Goal: Information Seeking & Learning: Learn about a topic

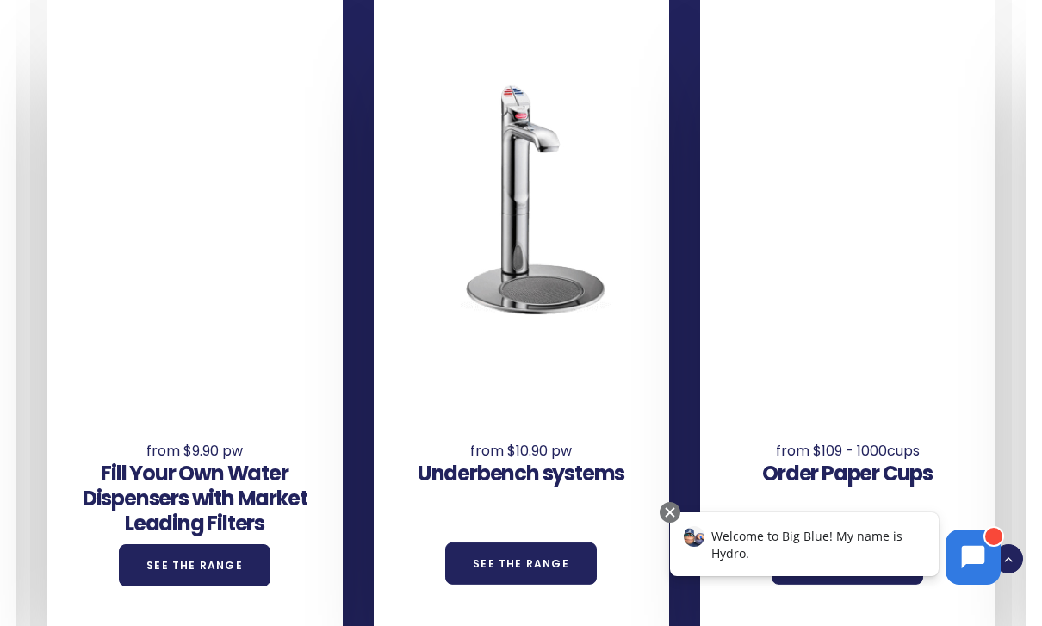
scroll to position [1066, 0]
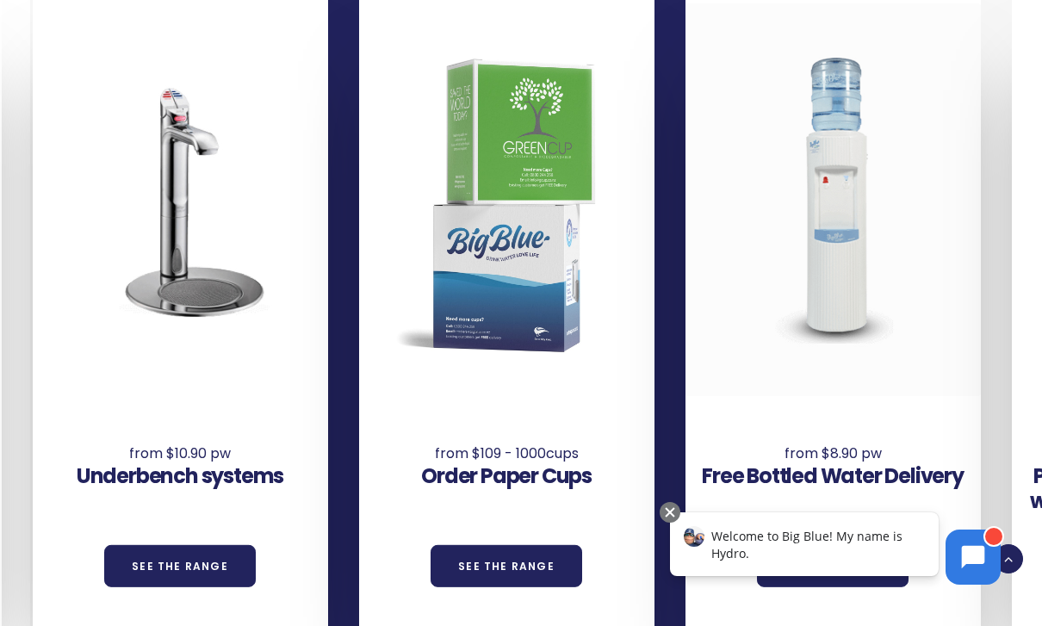
click at [943, 346] on div "Free Bottled Water Delivery See the Range" at bounding box center [848, 313] width 326 height 637
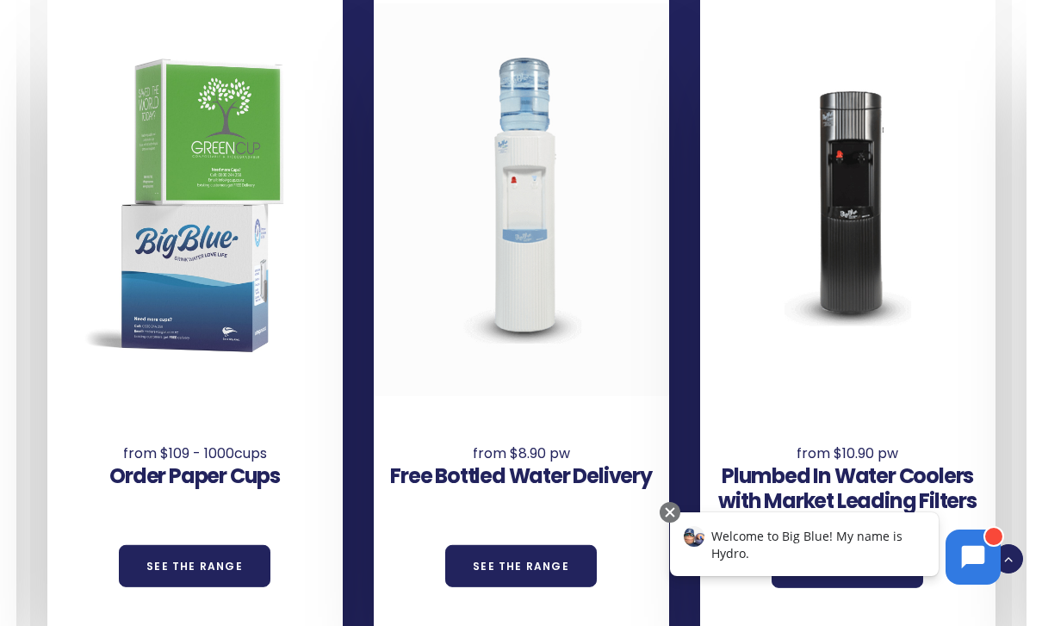
click at [534, 288] on div at bounding box center [521, 199] width 295 height 393
click at [509, 579] on link "See the Range" at bounding box center [521, 566] width 152 height 42
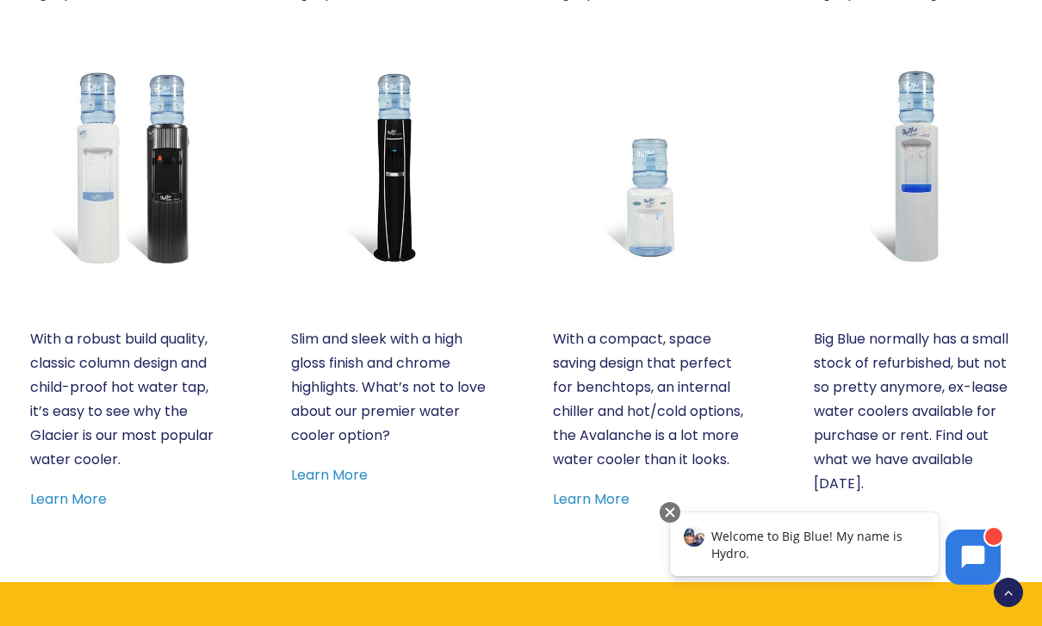
scroll to position [951, 0]
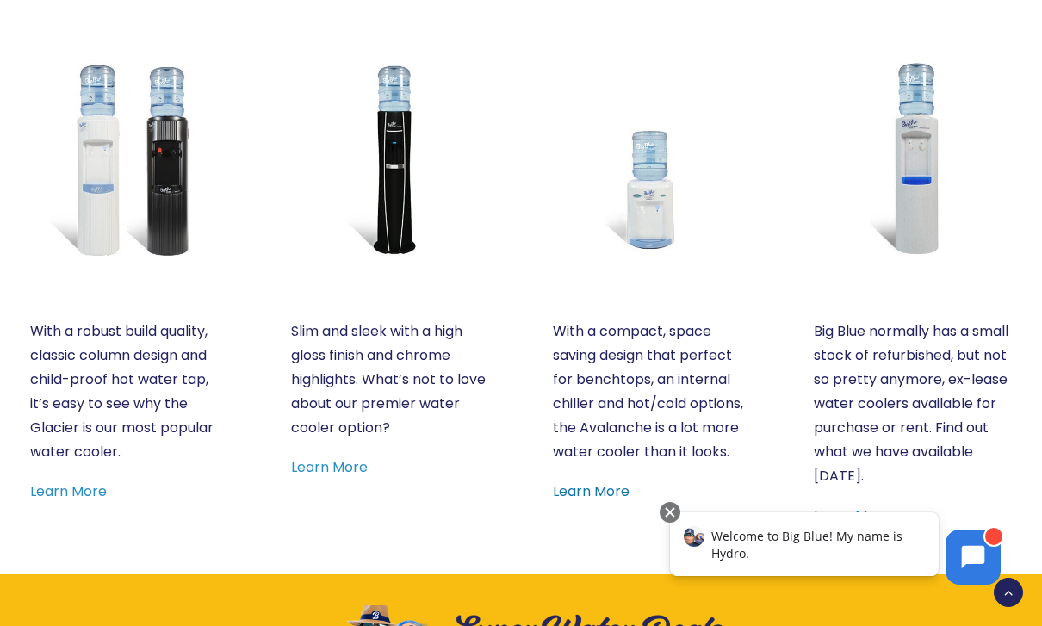
click at [607, 489] on link "Learn More" at bounding box center [591, 491] width 77 height 20
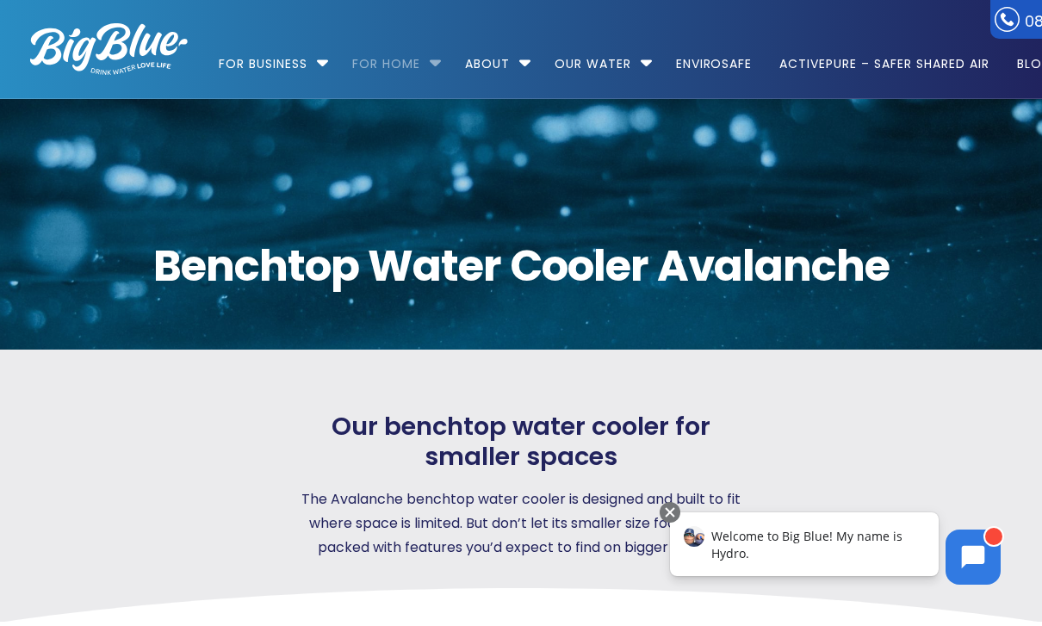
click at [415, 63] on link "For Home" at bounding box center [386, 55] width 92 height 111
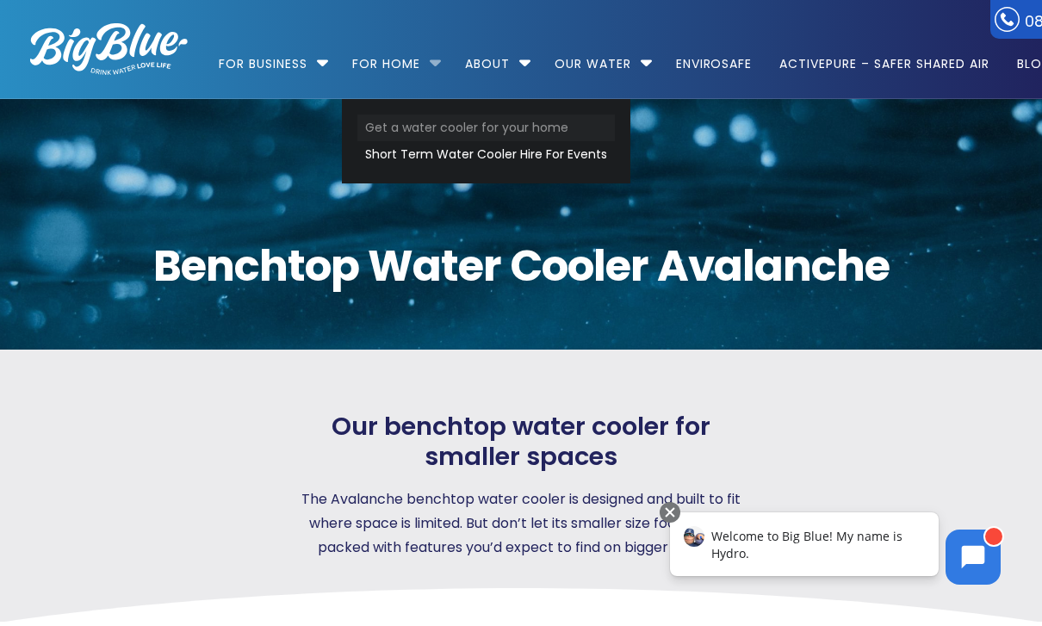
click at [488, 129] on link "Get a water cooler for your home" at bounding box center [485, 128] width 257 height 27
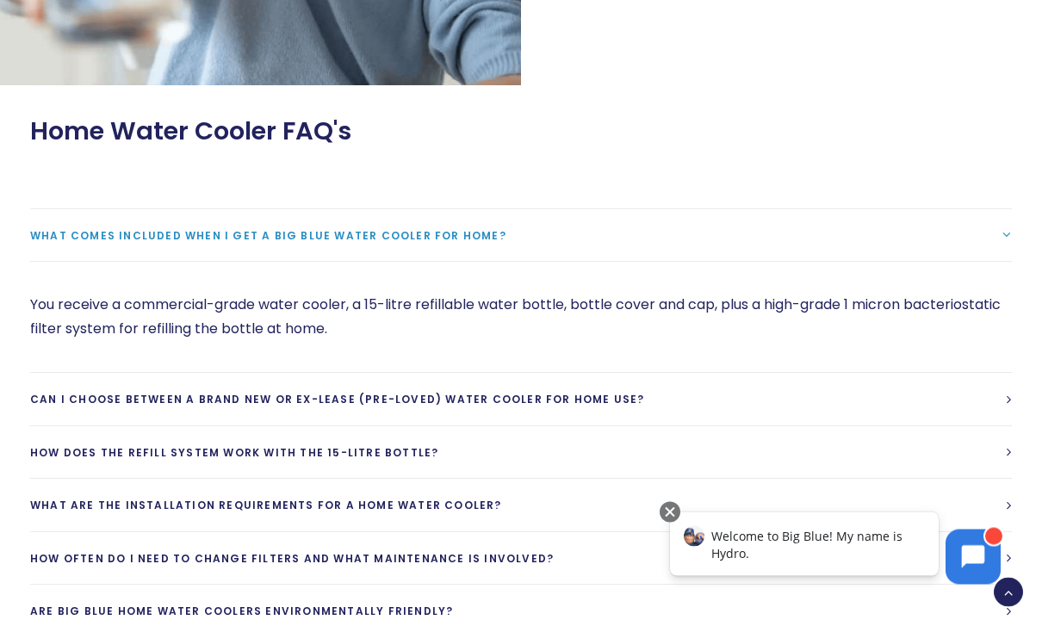
scroll to position [2003, 0]
click at [1027, 449] on div "What comes included when I get a Big Blue water cooler for home? You receive a …" at bounding box center [520, 448] width 1043 height 545
click at [438, 452] on span "How does the refill system work with the 15-litre bottle?" at bounding box center [234, 451] width 408 height 15
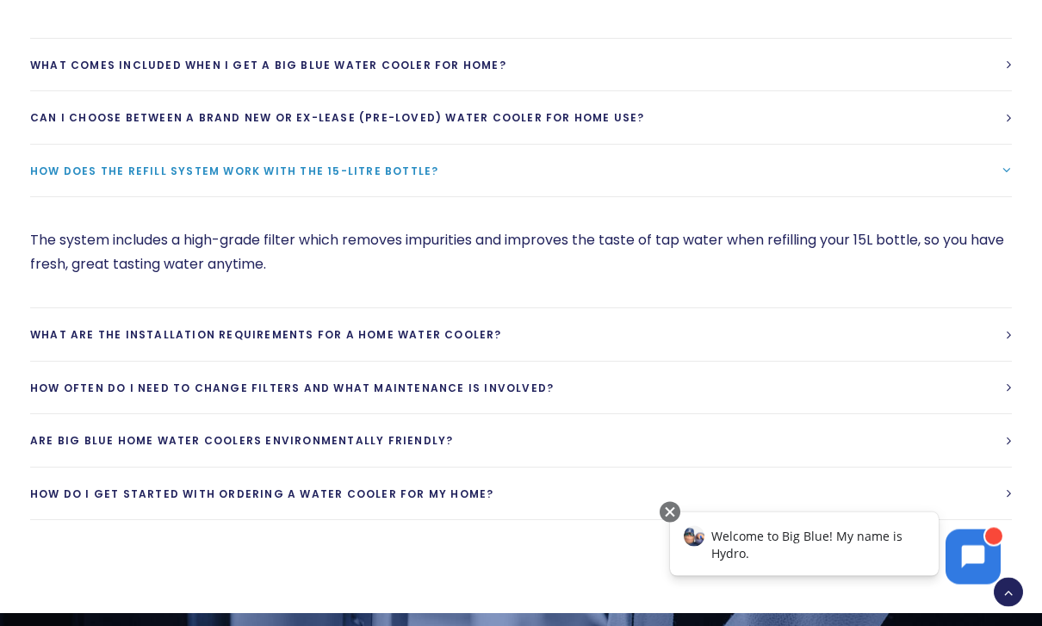
scroll to position [2172, 0]
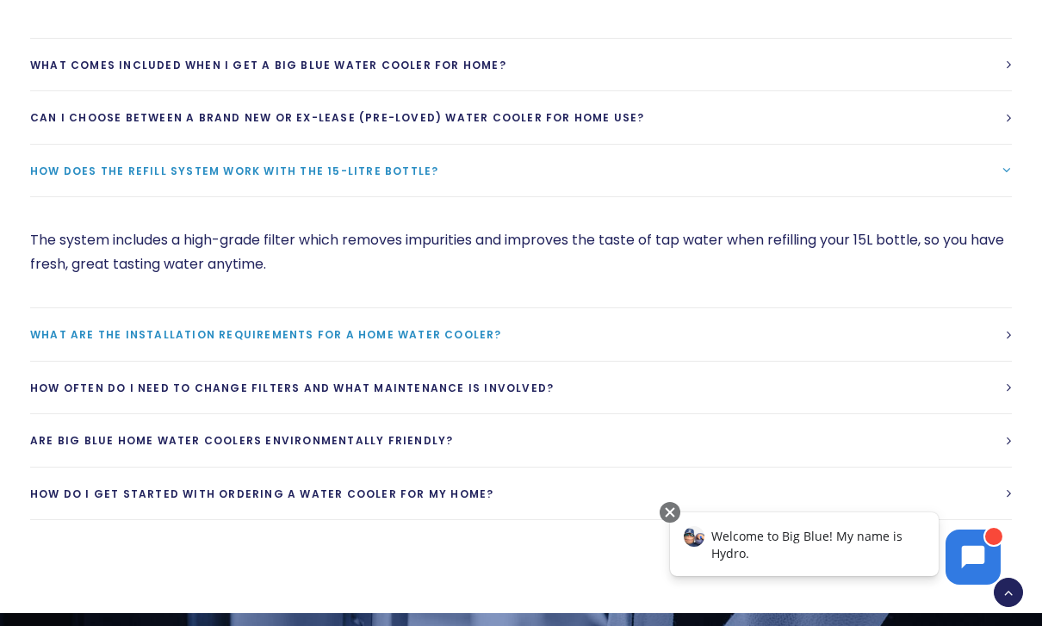
click at [502, 327] on span "What are the installation requirements for a home water cooler?" at bounding box center [266, 334] width 472 height 15
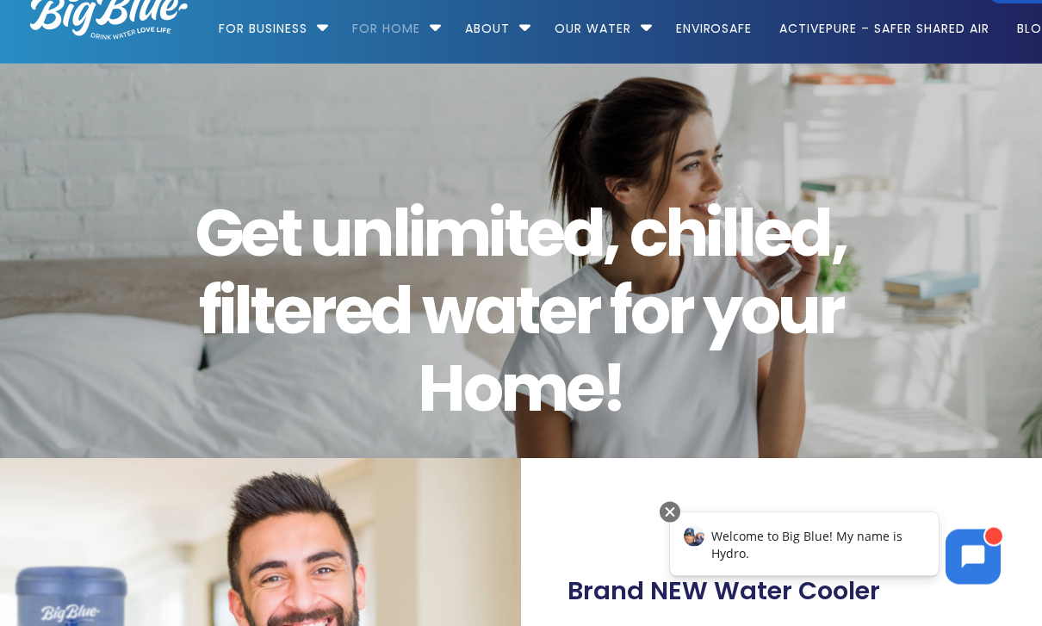
scroll to position [30, 0]
